Goal: Task Accomplishment & Management: Use online tool/utility

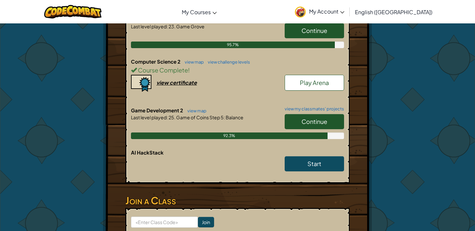
scroll to position [254, 0]
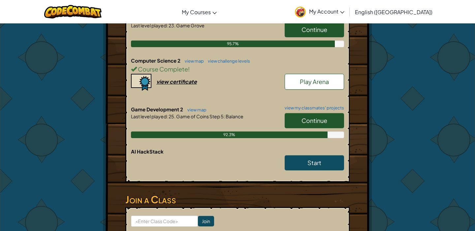
click at [315, 113] on link "Continue" at bounding box center [313, 120] width 59 height 15
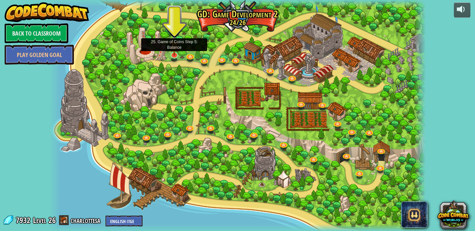
click at [173, 54] on img at bounding box center [174, 45] width 10 height 22
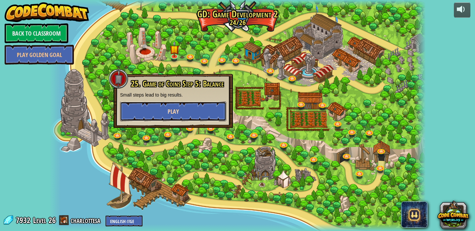
click at [193, 106] on button "Play" at bounding box center [173, 112] width 106 height 20
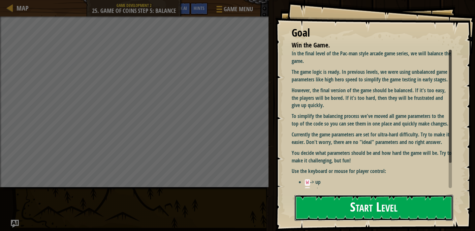
click at [306, 202] on button "Start Level" at bounding box center [373, 208] width 159 height 26
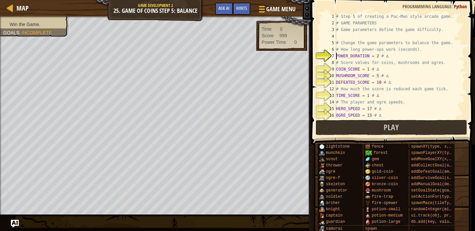
scroll to position [0, 0]
click at [382, 56] on div "# Step 5 of creating a Pac-Man style arcade game. # GAME PARAMETERS # Game para…" at bounding box center [400, 72] width 130 height 119
click at [379, 56] on div "# Step 5 of creating a Pac-Man style arcade game. # GAME PARAMETERS # Game para…" at bounding box center [400, 72] width 130 height 119
click at [376, 58] on div "# Step 5 of creating a Pac-Man style arcade game. # GAME PARAMETERS # Game para…" at bounding box center [400, 72] width 130 height 119
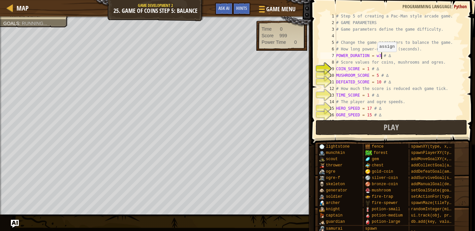
scroll to position [3, 4]
click at [369, 70] on div "# Step 5 of creating a Pac-Man style arcade game. # GAME PARAMETERS # Game para…" at bounding box center [400, 72] width 130 height 119
click at [380, 78] on div "# Step 5 of creating a Pac-Man style arcade game. # GAME PARAMETERS # Game para…" at bounding box center [400, 72] width 130 height 119
click at [378, 77] on div "# Step 5 of creating a Pac-Man style arcade game. # GAME PARAMETERS # Game para…" at bounding box center [400, 72] width 130 height 119
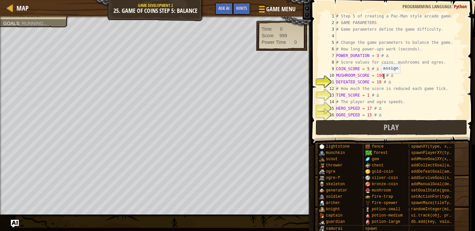
scroll to position [3, 4]
click at [381, 81] on div "# Step 5 of creating a Pac-Man style arcade game. # GAME PARAMETERS # Game para…" at bounding box center [400, 72] width 130 height 119
click at [369, 95] on div "# Step 5 of creating a Pac-Man style arcade game. # GAME PARAMETERS # Game para…" at bounding box center [400, 72] width 130 height 119
click at [372, 111] on div "# Step 5 of creating a Pac-Man style arcade game. # GAME PARAMETERS # Game para…" at bounding box center [400, 72] width 130 height 119
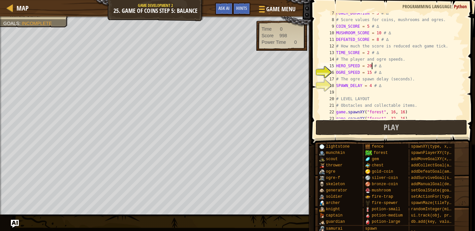
scroll to position [52, 0]
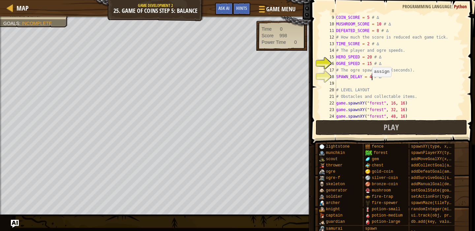
click at [371, 77] on div "# Score values for coins, mushrooms and ogres. COIN_SCORE = 5 # ∆ MUSHROOM_SCOR…" at bounding box center [400, 67] width 130 height 119
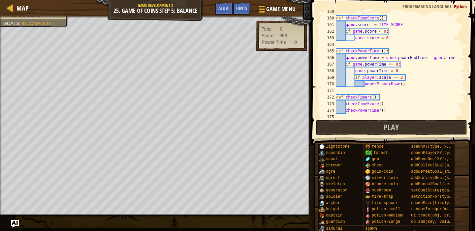
scroll to position [1094, 0]
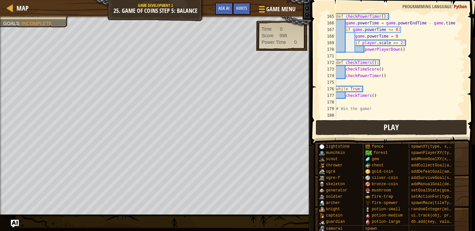
type textarea "SPAWN_DELAY = 5 # ∆"
click at [421, 124] on button "Play" at bounding box center [390, 127] width 151 height 15
click at [322, 127] on button "Play" at bounding box center [390, 127] width 151 height 15
click at [338, 124] on button "Play" at bounding box center [390, 127] width 151 height 15
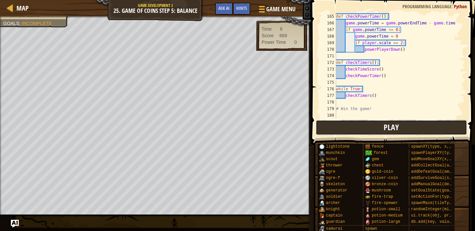
click at [396, 130] on span "Play" at bounding box center [390, 127] width 15 height 11
click at [320, 126] on button "Play" at bounding box center [390, 127] width 151 height 15
click at [372, 124] on button "Play" at bounding box center [390, 127] width 151 height 15
click at [338, 119] on span at bounding box center [393, 63] width 169 height 164
click at [338, 118] on div "def checkPowerTimer ( ) : game . powerTime = game . powerEndTime - game . time …" at bounding box center [400, 72] width 130 height 119
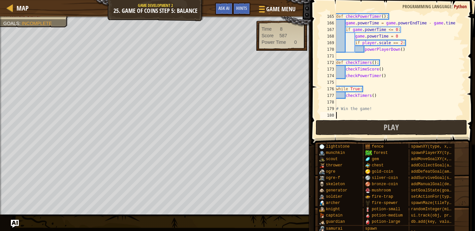
scroll to position [3, 0]
click at [338, 120] on span at bounding box center [393, 63] width 169 height 164
click at [329, 131] on button "Play" at bounding box center [390, 127] width 151 height 15
click at [363, 130] on button "Play" at bounding box center [390, 127] width 151 height 15
click at [397, 127] on span "Play" at bounding box center [390, 127] width 15 height 11
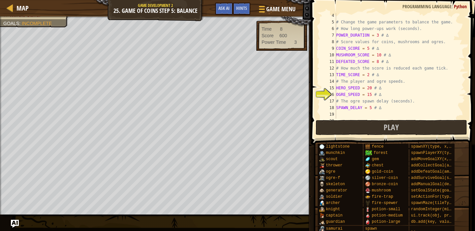
scroll to position [37, 0]
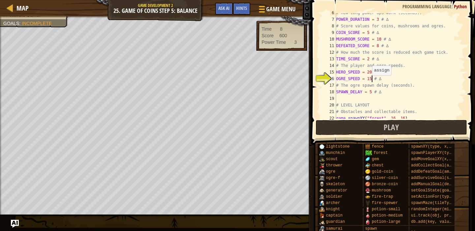
click at [371, 78] on div "# How long power-ups work (seconds). POWER_DURATION = 3 # ∆ # Score values for …" at bounding box center [400, 69] width 130 height 119
click at [403, 81] on div "# How long power-ups work (seconds). POWER_DURATION = 3 # ∆ # Score values for …" at bounding box center [400, 68] width 130 height 119
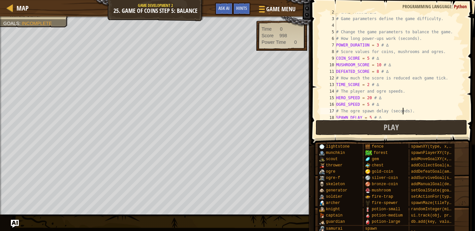
scroll to position [0, 0]
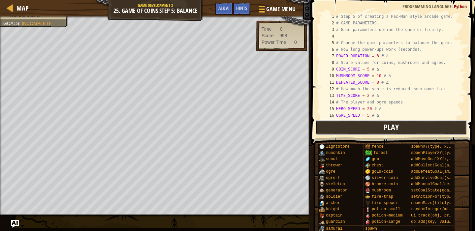
click at [398, 128] on span "Play" at bounding box center [390, 127] width 15 height 11
click at [387, 125] on span "Play" at bounding box center [390, 127] width 15 height 11
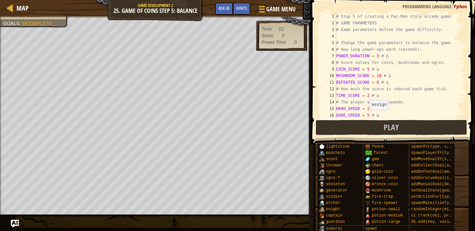
click at [369, 116] on div "# Step 5 of creating a Pac-Man style arcade game. # GAME PARAMETERS # Game para…" at bounding box center [400, 72] width 130 height 119
type textarea "OGRE_SPEED = 1 # ∆"
click at [384, 127] on span "Play" at bounding box center [390, 127] width 15 height 11
click at [329, 127] on button "Play" at bounding box center [390, 127] width 151 height 15
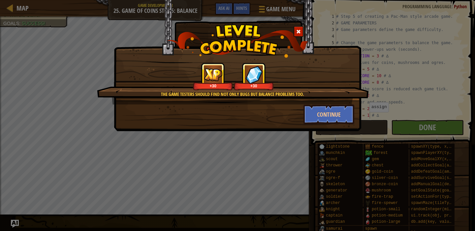
click at [301, 118] on div "Continue" at bounding box center [328, 114] width 61 height 20
click at [313, 114] on button "Continue" at bounding box center [328, 114] width 51 height 20
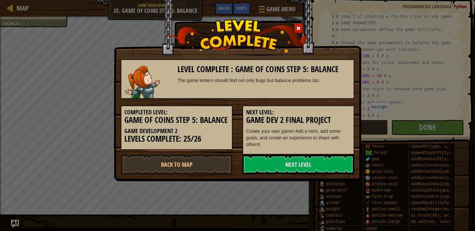
click at [294, 177] on div "Level Complete : Game of Coins Step 5: Balance The game testers should find not…" at bounding box center [237, 90] width 247 height 181
click at [294, 167] on link "Next Level" at bounding box center [298, 165] width 112 height 20
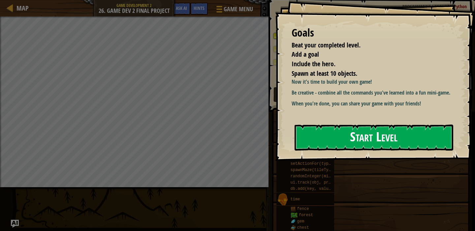
click at [312, 143] on button "Start Level" at bounding box center [373, 138] width 159 height 26
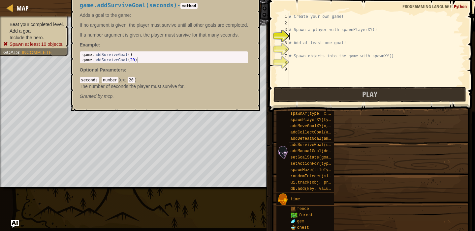
click at [312, 143] on span "addSurviveGoal(seconds)" at bounding box center [317, 145] width 55 height 5
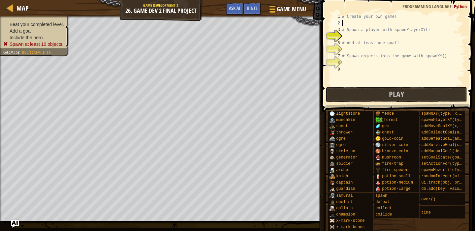
click at [343, 22] on div "# Create your own game! # Spawn a player with spawnPlayerXY() # Add at least on…" at bounding box center [403, 56] width 124 height 86
click at [344, 34] on div "# Create your own game! # Spawn a player with spawnPlayerXY() # Add at least on…" at bounding box center [403, 56] width 124 height 86
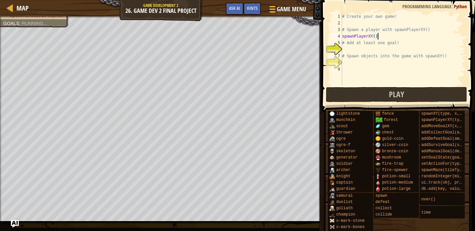
scroll to position [3, 3]
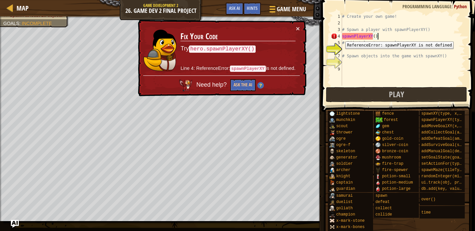
click at [341, 37] on div "4" at bounding box center [336, 36] width 11 height 7
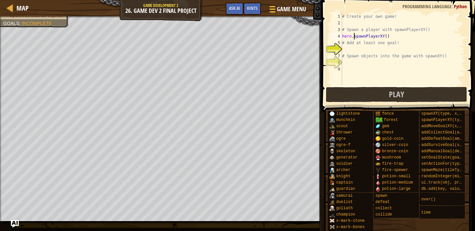
scroll to position [3, 1]
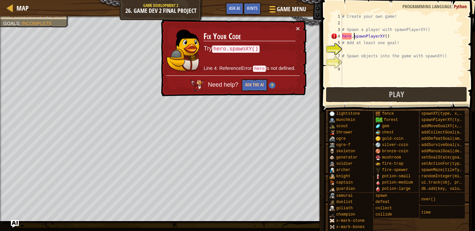
click at [380, 37] on div "# Create your own game! # Spawn a player with spawnPlayerXY() hero . spawnPlaye…" at bounding box center [403, 56] width 124 height 86
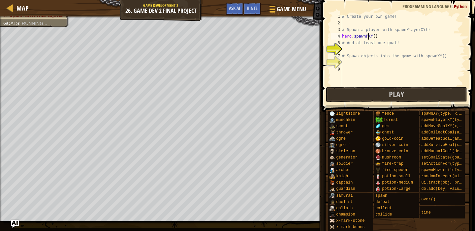
type textarea "hero.spawnXY()"
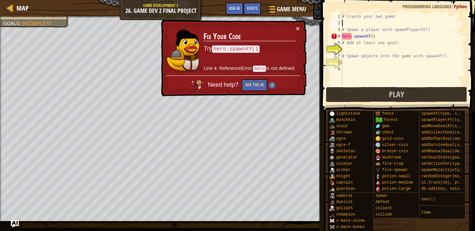
click at [342, 25] on div "# Create your own game! # Spawn a player with spawnPlayerXY() hero . spawnXY ( …" at bounding box center [403, 56] width 124 height 86
click at [376, 37] on div "# Create your own game! # Spawn a player with spawnPlayerXY() hero . spawnXY ( …" at bounding box center [403, 56] width 124 height 86
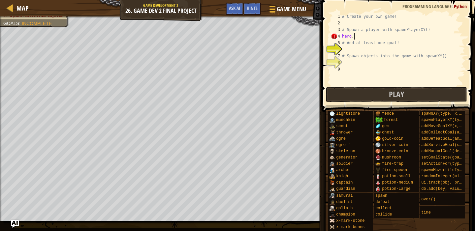
scroll to position [3, 0]
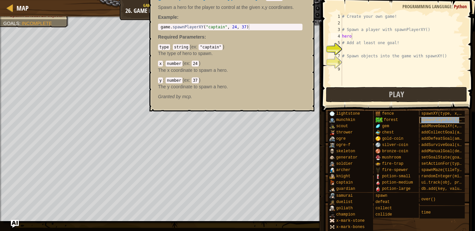
click at [446, 122] on span "spawnPlayerXY(type, x, y)" at bounding box center [450, 120] width 59 height 5
click at [446, 120] on span "spawnPlayerXY(type, x, y)" at bounding box center [450, 120] width 59 height 5
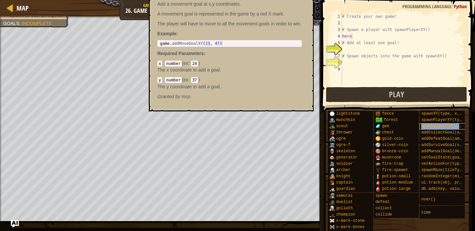
click at [440, 125] on span "addMoveGoalXY(x, y)" at bounding box center [443, 126] width 45 height 5
click at [441, 122] on div "spawnPlayerXY(type, x, y)" at bounding box center [442, 120] width 47 height 6
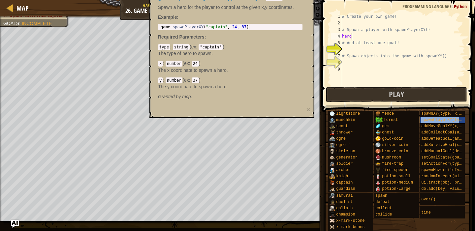
click at [440, 122] on div "spawnPlayerXY(type, x, y)" at bounding box center [442, 120] width 47 height 6
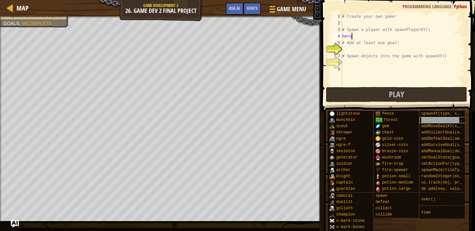
click at [440, 122] on div "spawnPlayerXY(type, x, y)" at bounding box center [442, 120] width 47 height 6
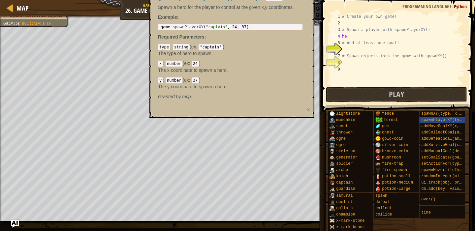
scroll to position [3, 0]
type textarea "h"
click at [367, 127] on div "scout" at bounding box center [351, 126] width 47 height 6
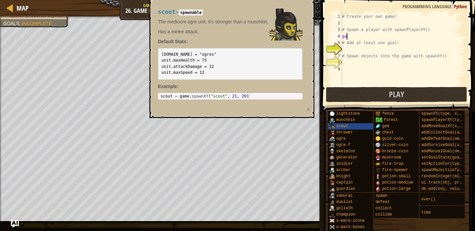
scroll to position [3, 0]
type textarea "g"
click at [344, 127] on span "scout" at bounding box center [342, 126] width 12 height 5
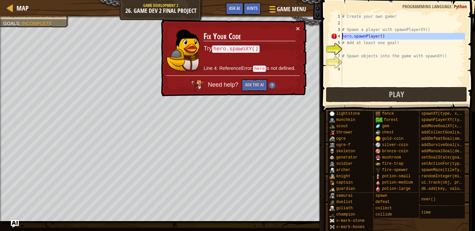
click at [340, 36] on div "4" at bounding box center [336, 36] width 11 height 7
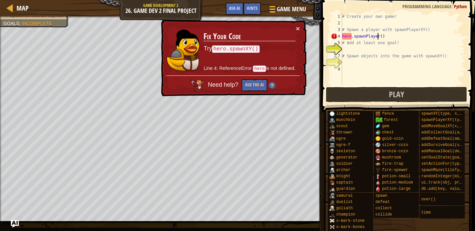
click at [378, 36] on div "# Create your own game! # Spawn a player with spawnPlayerXY() hero . spawnPlaye…" at bounding box center [403, 56] width 124 height 86
click at [381, 38] on div "# Create your own game! # Spawn a player with spawnPlayerXY() hero . spawnPlaye…" at bounding box center [403, 56] width 124 height 86
click at [380, 37] on div "# Create your own game! # Spawn a player with spawnPlayerXY() hero . spawnPlaye…" at bounding box center [403, 56] width 124 height 86
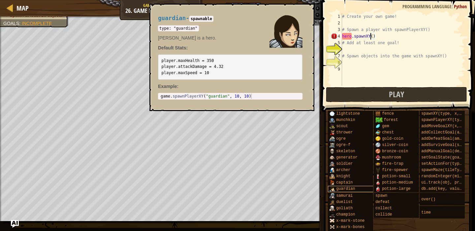
scroll to position [0, 0]
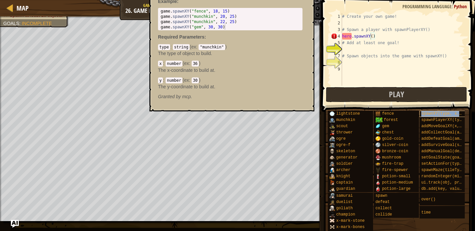
click at [423, 115] on span "spawnXY(type, x, y)" at bounding box center [443, 113] width 45 height 5
click at [426, 115] on span "spawnXY(type, x, y)" at bounding box center [443, 113] width 45 height 5
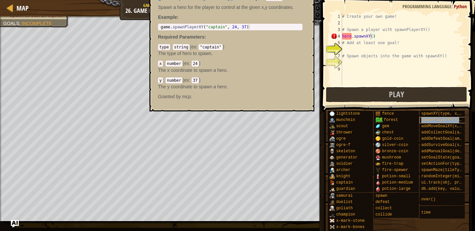
click at [437, 117] on div "spawnPlayerXY(type, x, y)" at bounding box center [442, 120] width 47 height 6
click at [354, 36] on div "# Create your own game! # Spawn a player with spawnPlayerXY() ( ) # Add at leas…" at bounding box center [403, 56] width 124 height 86
type textarea "("
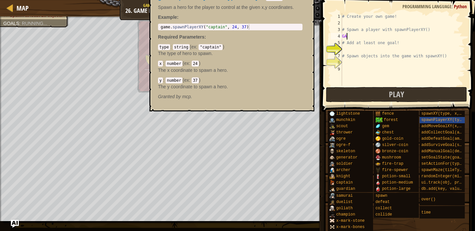
type textarea "G"
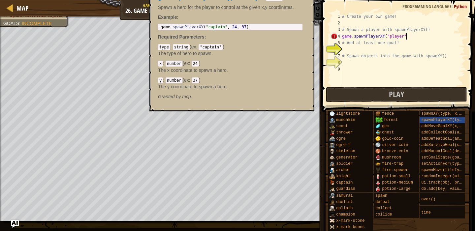
scroll to position [3, 5]
type textarea "game.spawnPlayerXY("player","
type textarea "game.spawnPlayerXY("captain", 24, 37)"
click at [439, 120] on span "spawnPlayerXY(type, x, y)" at bounding box center [450, 120] width 59 height 5
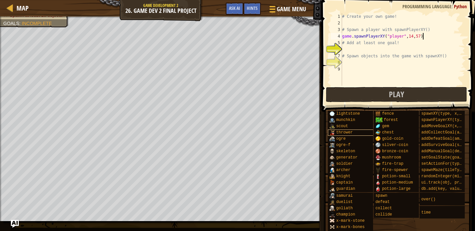
scroll to position [3, 6]
click at [328, 87] on button "Play" at bounding box center [396, 94] width 141 height 15
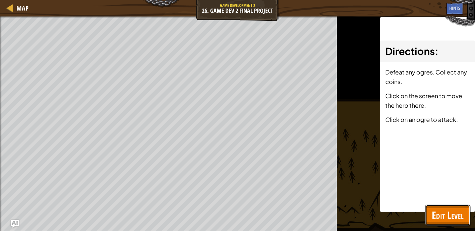
click at [431, 216] on button "Edit Level" at bounding box center [447, 215] width 45 height 21
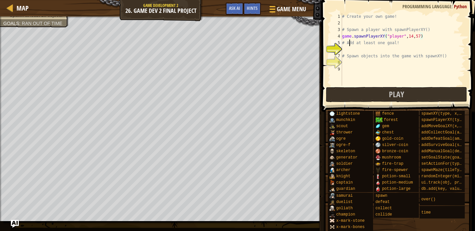
scroll to position [3, 4]
click at [348, 45] on div "# Create your own game! # Spawn a player with spawnPlayerXY() game . spawnPlaye…" at bounding box center [403, 56] width 124 height 86
click at [345, 54] on div "# Create your own game! # Spawn a player with spawnPlayerXY() game . spawnPlaye…" at bounding box center [403, 56] width 124 height 86
click at [342, 46] on div "6" at bounding box center [336, 49] width 11 height 7
type textarea "# Spawn objects into the game with spawnXY()"
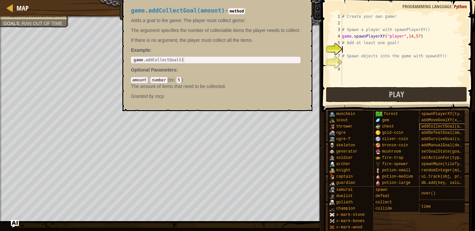
scroll to position [1, 0]
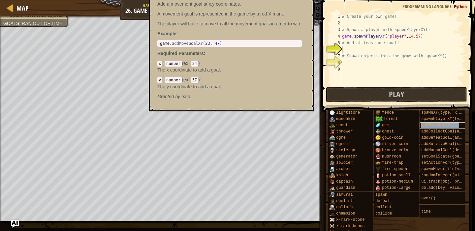
click at [426, 125] on span "addMoveGoalXY(x, y)" at bounding box center [443, 125] width 45 height 5
click at [427, 122] on div "addMoveGoalXY(x, y)" at bounding box center [442, 125] width 47 height 6
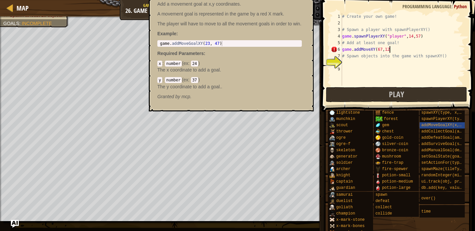
scroll to position [3, 4]
click at [433, 127] on span "addMoveGoalXY(x, y)" at bounding box center [443, 125] width 45 height 5
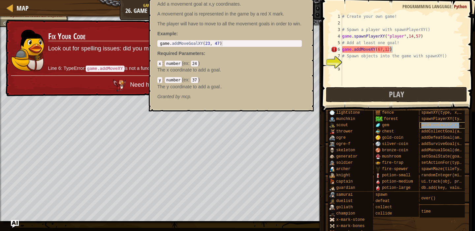
click at [462, 123] on span "addMoveGoalXY(x, y)" at bounding box center [443, 125] width 45 height 5
click at [372, 52] on div "# Create your own game! # Spawn a player with spawnPlayerXY() game . spawnPlaye…" at bounding box center [403, 56] width 124 height 86
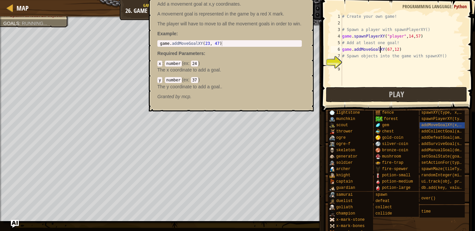
scroll to position [3, 3]
click at [453, 126] on span "addMoveGoalXY(x, y)" at bounding box center [443, 125] width 45 height 5
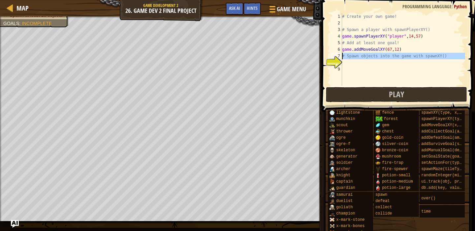
click at [339, 59] on div "8" at bounding box center [336, 62] width 11 height 7
type textarea "# Spawn objects into the game with spawnXY()"
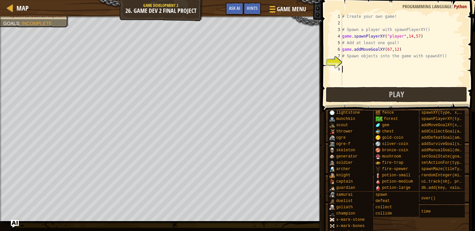
click at [343, 67] on div "# Create your own game! # Spawn a player with spawnPlayerXY() game . spawnPlaye…" at bounding box center [403, 56] width 124 height 86
click at [366, 96] on button "Play" at bounding box center [396, 94] width 141 height 15
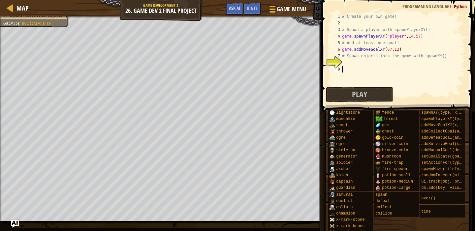
click at [343, 66] on div "# Create your own game! # Spawn a player with spawnPlayerXY() game . spawnPlaye…" at bounding box center [403, 56] width 124 height 86
click at [343, 64] on div "# Create your own game! # Spawn a player with spawnPlayerXY() game . spawnPlaye…" at bounding box center [403, 56] width 124 height 86
click at [377, 99] on button "Play" at bounding box center [359, 94] width 67 height 15
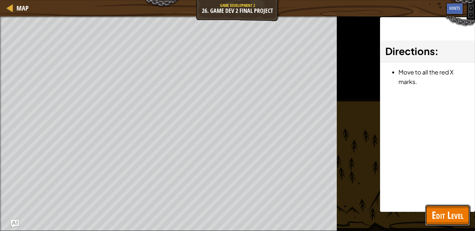
click at [446, 217] on span "Edit Level" at bounding box center [447, 215] width 32 height 14
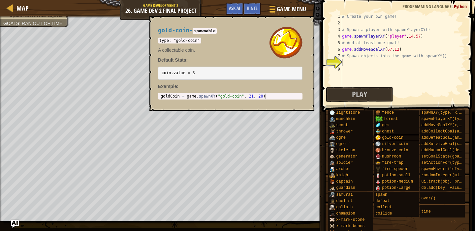
click at [383, 139] on span "gold-coin" at bounding box center [392, 137] width 21 height 5
click at [393, 150] on span "bronze-coin" at bounding box center [395, 150] width 26 height 5
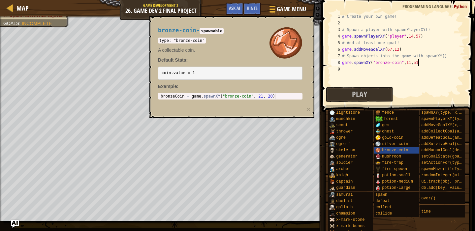
scroll to position [3, 6]
type textarea "game.spawnXY("bronze-coin",11,51)"
click at [343, 73] on div "# Create your own game! # Spawn a player with spawnPlayerXY() game . spawnPlaye…" at bounding box center [403, 56] width 124 height 86
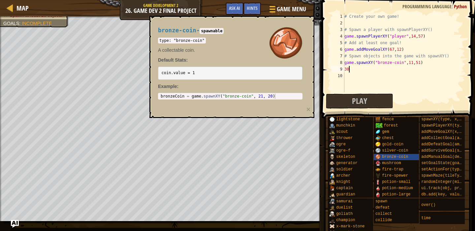
type textarea "3"
click at [391, 158] on span "bronze-coin" at bounding box center [395, 157] width 26 height 5
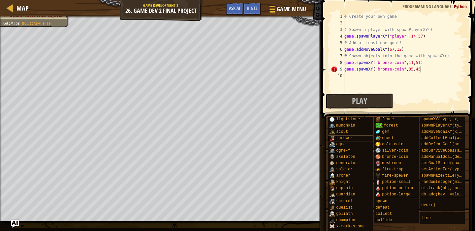
scroll to position [3, 6]
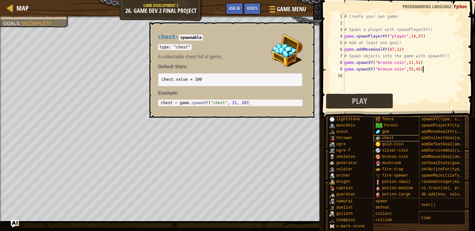
type textarea "game.spawnXY("bronze-coin",35,45)"
click at [383, 139] on span "chest" at bounding box center [388, 138] width 12 height 5
click at [345, 77] on div "# Create your own game! # Spawn a player with spawnPlayerXY() game . spawnPlaye…" at bounding box center [404, 59] width 122 height 92
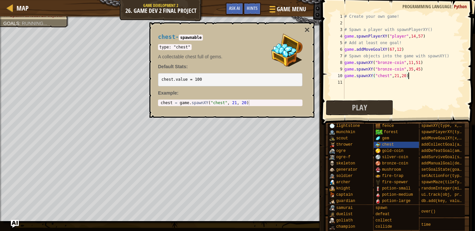
scroll to position [3, 5]
type textarea "game.spawnXY("chest",21,20)"
click at [309, 29] on button "×" at bounding box center [306, 29] width 5 height 9
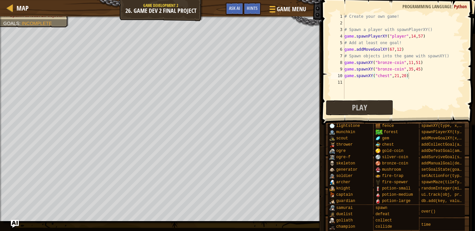
scroll to position [3, 0]
click at [346, 80] on div "# Create your own game! # Spawn a player with spawnPlayerXY() game . spawnPlaye…" at bounding box center [404, 62] width 122 height 99
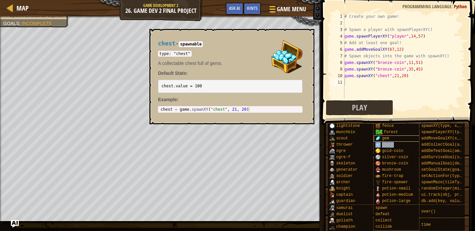
drag, startPoint x: 405, startPoint y: 146, endPoint x: 402, endPoint y: 138, distance: 8.7
click at [403, 142] on div "chest" at bounding box center [396, 145] width 47 height 6
click at [383, 139] on span "gem" at bounding box center [385, 138] width 7 height 5
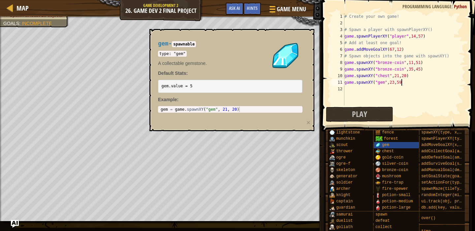
scroll to position [3, 4]
type textarea "game.spawnXY("gem",23,59)"
click at [347, 88] on div "# Create your own game! # Spawn a player with spawnPlayerXY() game . spawnPlaye…" at bounding box center [404, 65] width 122 height 105
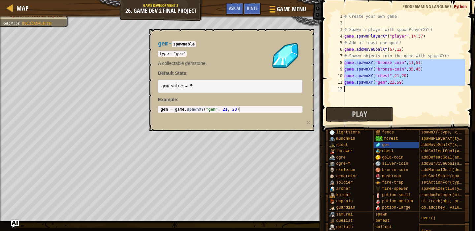
drag, startPoint x: 343, startPoint y: 61, endPoint x: 401, endPoint y: 90, distance: 64.0
click at [401, 90] on div "1 2 3 4 5 6 7 8 9 10 11 12 # Create your own game! # Spawn a player with spawnP…" at bounding box center [396, 59] width 135 height 92
type textarea "game.spawnXY("gem",23,59)"
click at [350, 89] on div "# Create your own game! # Spawn a player with spawnPlayerXY() game . spawnPlaye…" at bounding box center [404, 65] width 122 height 105
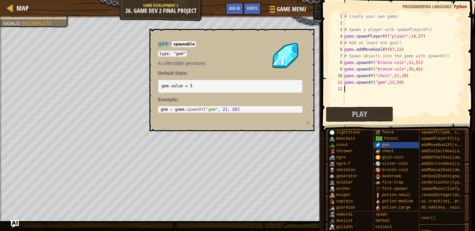
click at [344, 89] on div "# Create your own game! # Spawn a player with spawnPlayerXY() game . spawnPlaye…" at bounding box center [404, 65] width 122 height 105
paste textarea "game.spawnXY("bronze-coin",11,51)"
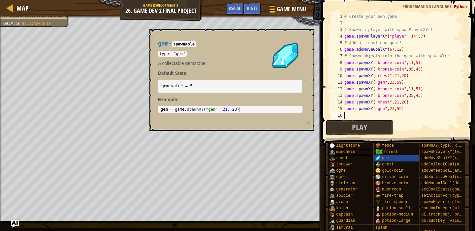
scroll to position [0, 0]
click at [419, 88] on div "# Create your own game! # Spawn a player with spawnPlayerXY() game . spawnPlaye…" at bounding box center [404, 72] width 122 height 119
click at [386, 160] on span "gem" at bounding box center [385, 158] width 7 height 5
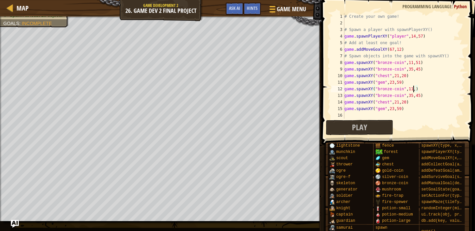
click at [413, 89] on div "# Create your own game! # Spawn a player with spawnPlayerXY() game . spawnPlaye…" at bounding box center [404, 72] width 122 height 119
click at [423, 92] on div "# Create your own game! # Spawn a player with spawnPlayerXY() game . spawnPlaye…" at bounding box center [404, 72] width 122 height 119
type textarea "game.spawnXY("bronze-coin",35,45)"
click at [372, 128] on button "Play" at bounding box center [359, 127] width 67 height 15
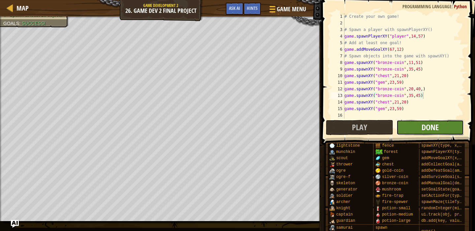
click at [434, 124] on span "Done" at bounding box center [429, 127] width 17 height 11
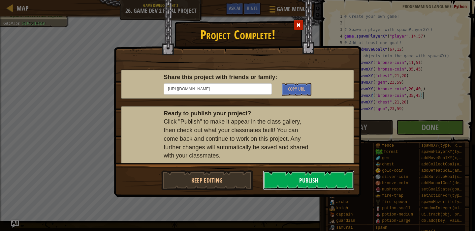
click at [283, 178] on button "Publish" at bounding box center [309, 180] width 92 height 20
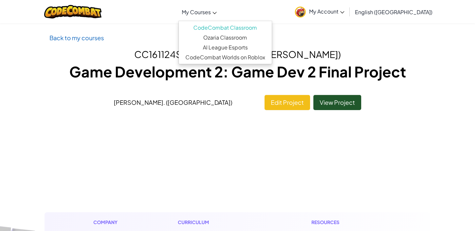
drag, startPoint x: 237, startPoint y: 1, endPoint x: 239, endPoint y: 5, distance: 4.0
click at [238, 3] on div "Toggle navigation My Courses CodeCombat Classroom Ozaria Classroom AI League Es…" at bounding box center [237, 11] width 478 height 23
click at [270, 27] on link "CodeCombat Classroom" at bounding box center [225, 28] width 93 height 10
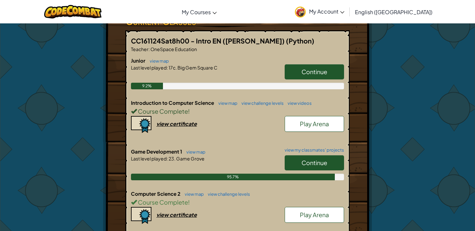
scroll to position [112, 0]
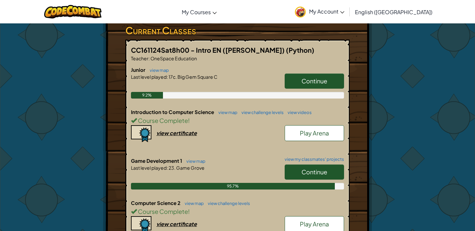
click at [294, 82] on link "Continue" at bounding box center [313, 81] width 59 height 15
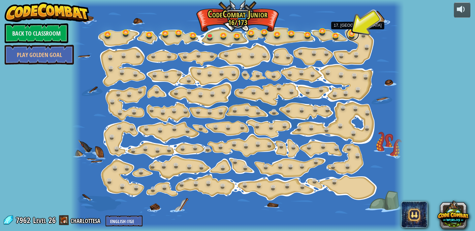
click at [352, 33] on link at bounding box center [352, 34] width 13 height 13
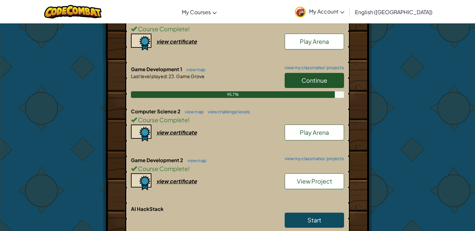
scroll to position [205, 0]
